Goal: Information Seeking & Learning: Find specific fact

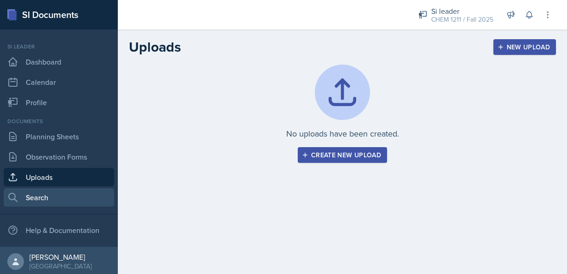
click at [33, 199] on link "Search" at bounding box center [59, 197] width 111 height 18
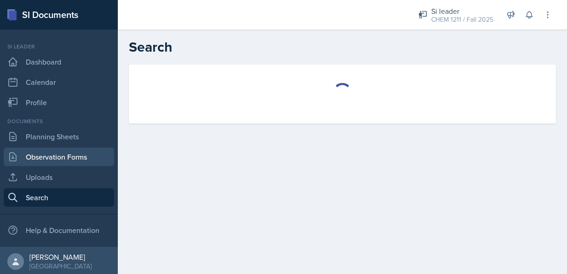
select select "all"
select select "1"
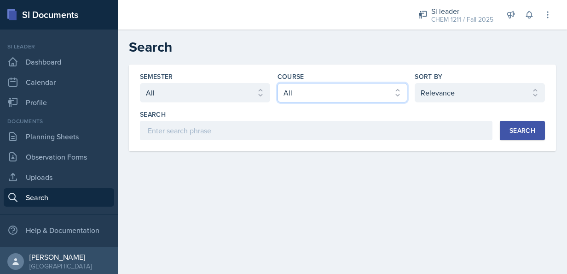
click at [327, 90] on select "Select course All ACCT 2101 ACCT 2102 ACCT 4050 ANTH 1102 ANTH 3301 ARCH 1000 A…" at bounding box center [343, 92] width 130 height 19
select select "3d8cb279-65cd-49af-8cf0-21e75e9e675e"
click at [278, 83] on select "Select course All ACCT 2101 ACCT 2102 ACCT 4050 ANTH 1102 ANTH 3301 ARCH 1000 A…" at bounding box center [343, 92] width 130 height 19
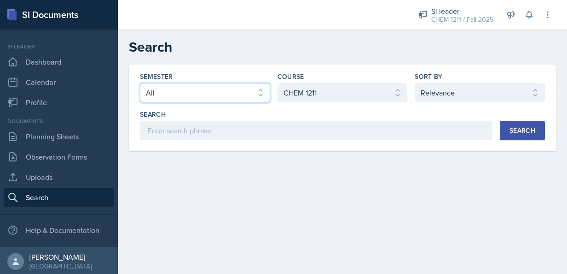
click at [239, 85] on select "Select semester All Fall 2025 Summer 2025 Spring 2025 Fall 2024 Summer 2024 Spr…" at bounding box center [205, 92] width 130 height 19
select select "2bed604d-1099-4043-b1bc-2365e8740244"
click at [140, 83] on select "Select semester All Fall 2025 Summer 2025 Spring 2025 Fall 2024 Summer 2024 Spr…" at bounding box center [205, 92] width 130 height 19
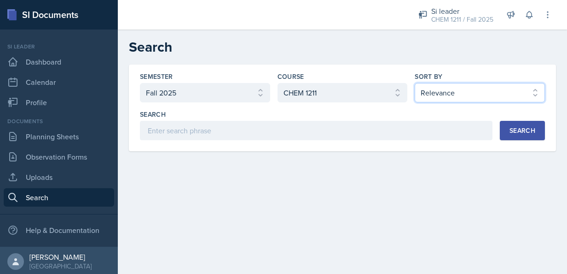
click at [491, 98] on select "Select sort by Relevance Document Date (Asc) Document Date (Desc)" at bounding box center [480, 92] width 130 height 19
select select "3"
click at [415, 83] on select "Select sort by Relevance Document Date (Asc) Document Date (Desc)" at bounding box center [480, 92] width 130 height 19
click at [512, 128] on div "Search" at bounding box center [523, 130] width 26 height 7
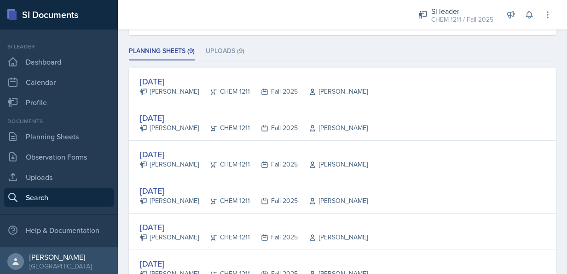
scroll to position [118, 0]
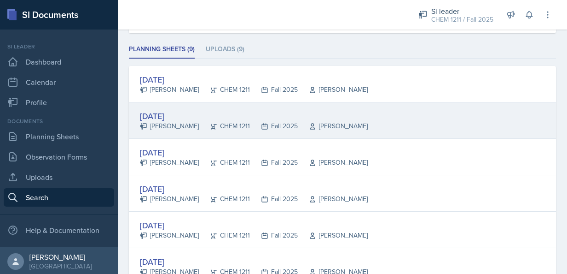
click at [190, 118] on div "[DATE]" at bounding box center [254, 116] width 228 height 12
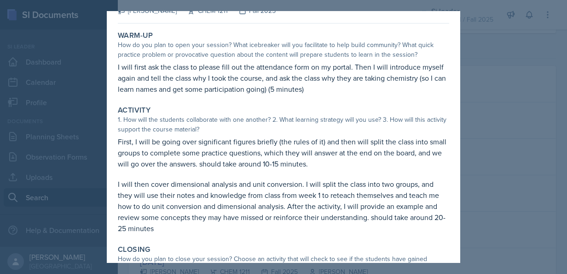
scroll to position [31, 0]
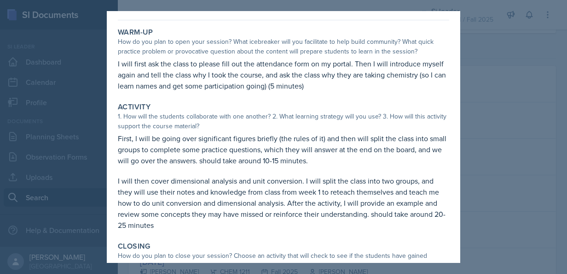
click at [475, 150] on div at bounding box center [283, 137] width 567 height 274
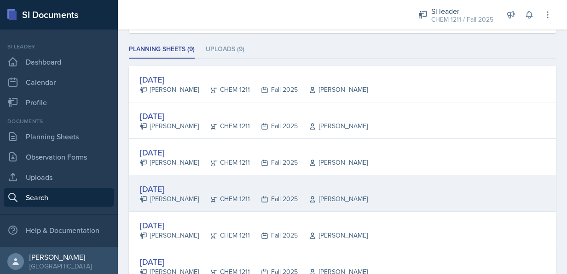
click at [175, 187] on div "[DATE]" at bounding box center [254, 188] width 228 height 12
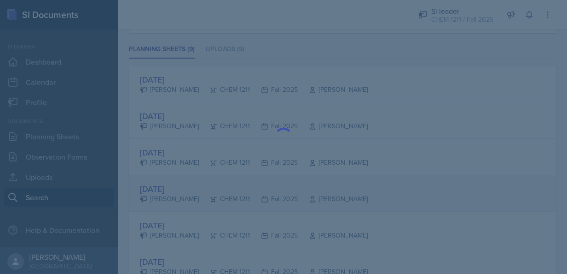
scroll to position [0, 0]
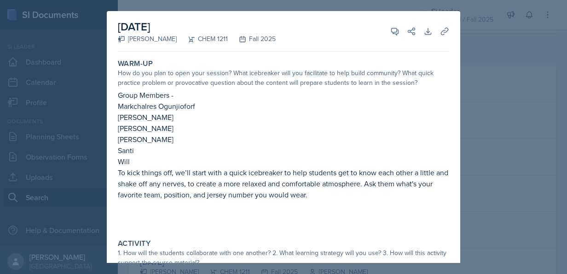
click at [468, 141] on div at bounding box center [283, 137] width 567 height 274
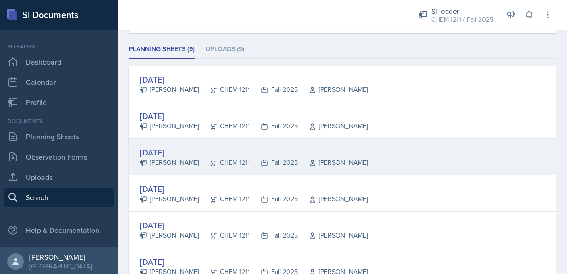
click at [175, 150] on div "[DATE]" at bounding box center [254, 152] width 228 height 12
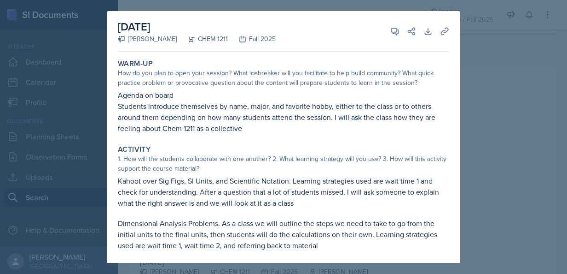
click at [490, 166] on div at bounding box center [283, 137] width 567 height 274
